Goal: Obtain resource: Obtain resource

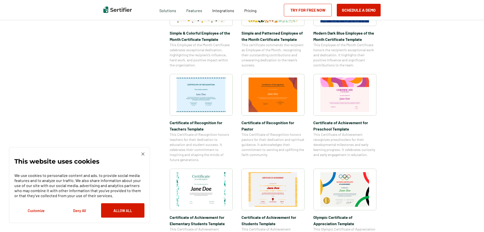
scroll to position [334, 0]
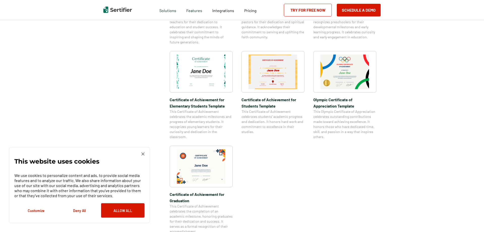
click at [143, 154] on img at bounding box center [142, 153] width 3 height 3
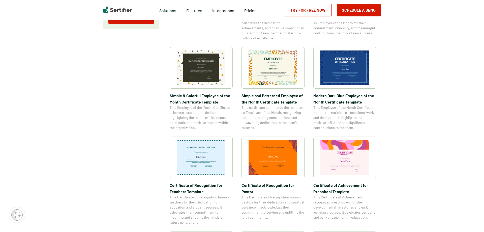
scroll to position [0, 0]
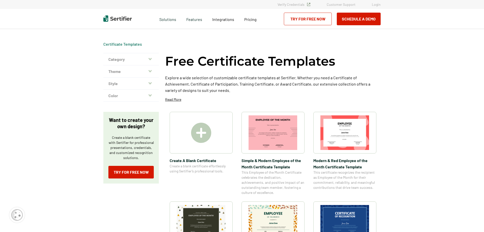
click at [150, 61] on icon "button" at bounding box center [149, 59] width 3 height 4
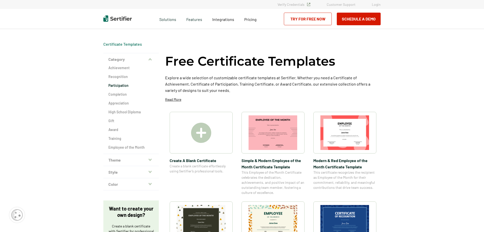
click at [126, 86] on h2 "Participation" at bounding box center [130, 85] width 45 height 5
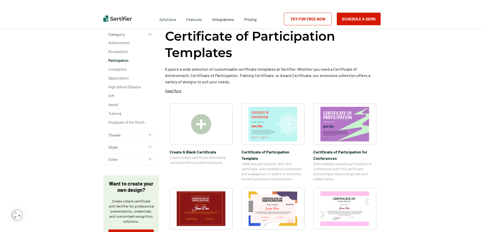
scroll to position [103, 0]
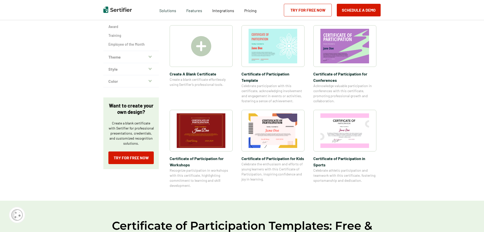
click at [321, 89] on span "Acknowledge valuable participation in conferences with this certificate, promot…" at bounding box center [344, 93] width 63 height 20
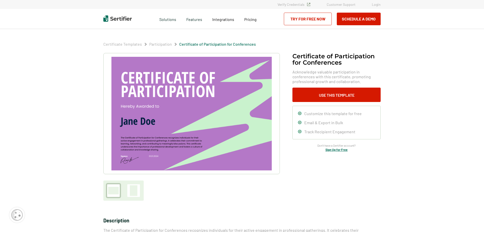
click at [300, 113] on icon at bounding box center [299, 112] width 3 height 3
click at [321, 96] on button "Use This Template" at bounding box center [336, 94] width 88 height 14
